Goal: Task Accomplishment & Management: Manage account settings

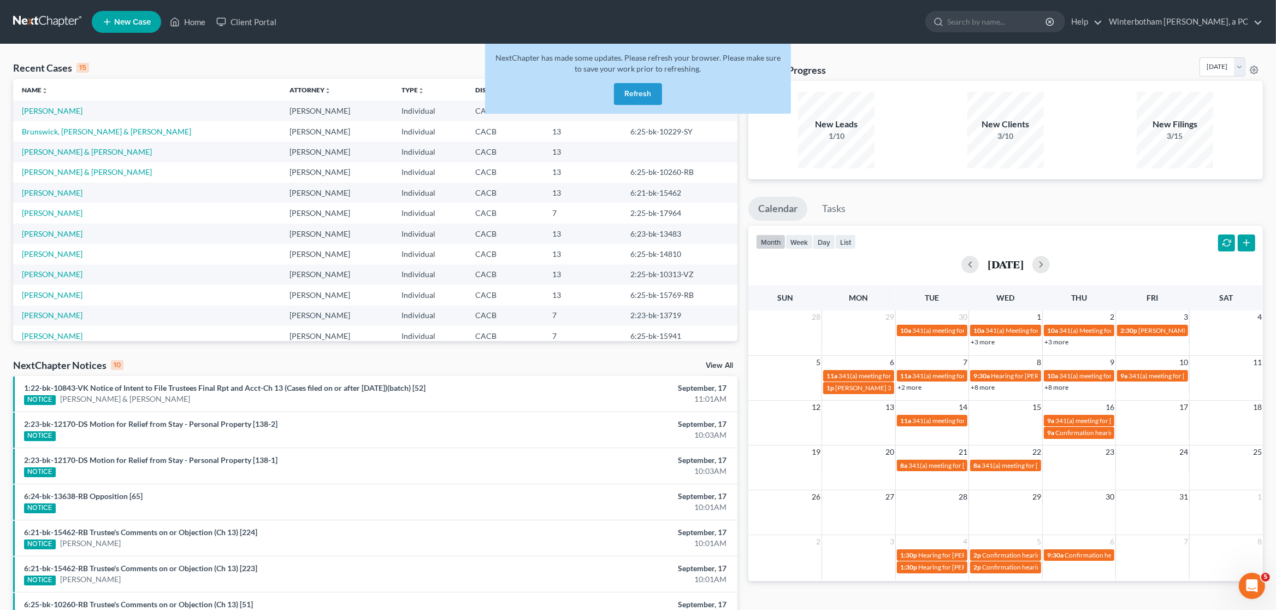
click at [417, 55] on div "Recent Cases 15 View All Name unfold_more expand_more expand_less Attorney unfo…" at bounding box center [638, 405] width 1276 height 722
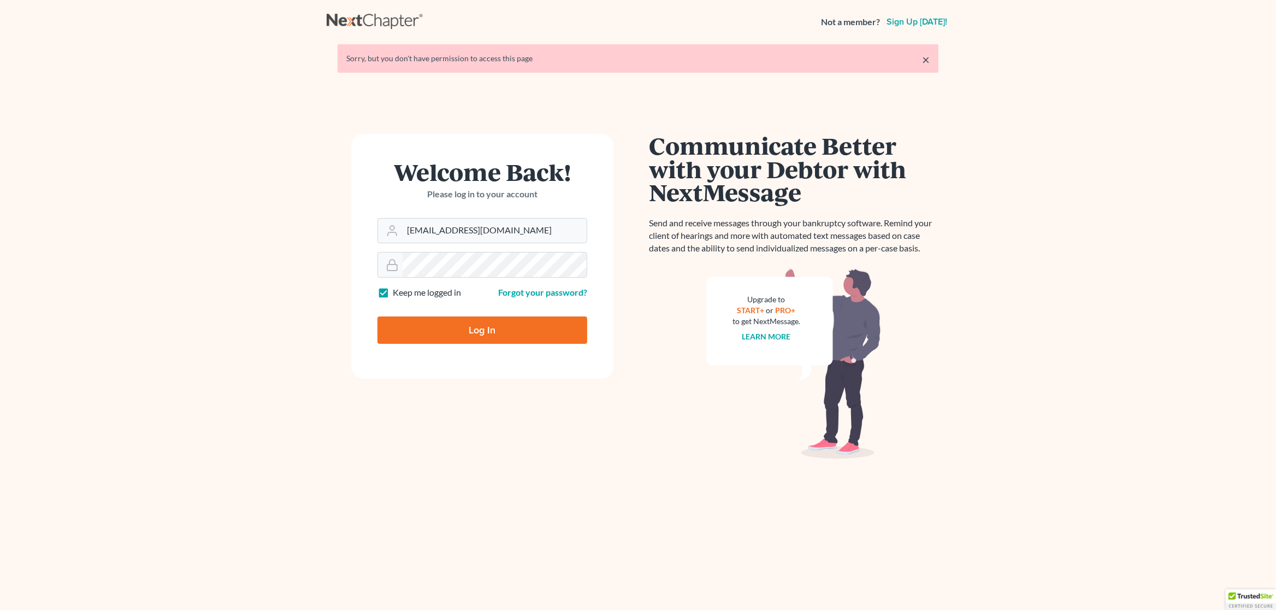
click at [475, 339] on input "Log In" at bounding box center [482, 329] width 210 height 27
type input "Thinking..."
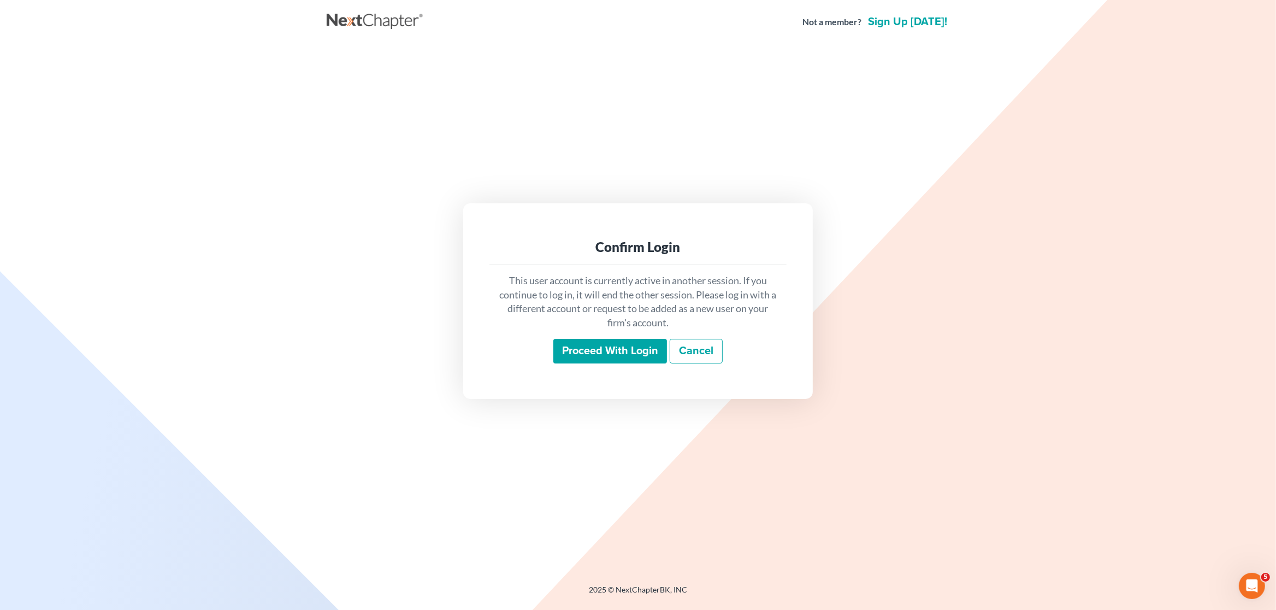
click at [593, 355] on input "Proceed with login" at bounding box center [610, 351] width 114 height 25
